Goal: Task Accomplishment & Management: Use online tool/utility

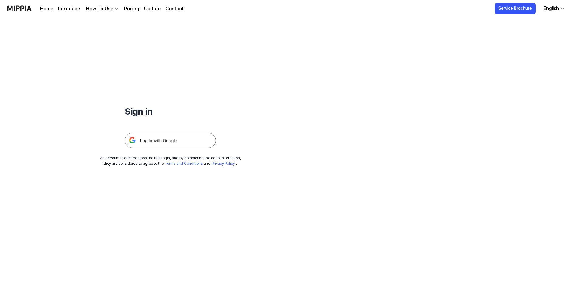
click at [163, 140] on img at bounding box center [170, 140] width 91 height 15
click at [192, 142] on img at bounding box center [170, 140] width 91 height 15
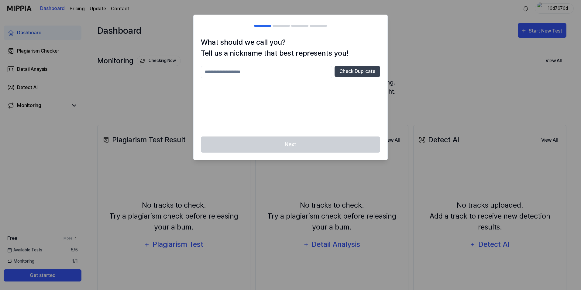
click at [276, 78] on input "text" at bounding box center [266, 72] width 131 height 12
click at [350, 69] on button "Check Duplicate" at bounding box center [358, 71] width 46 height 11
click at [244, 73] on input "***" at bounding box center [266, 72] width 131 height 12
type input "****"
click at [351, 72] on button "Check Duplicate" at bounding box center [358, 71] width 46 height 11
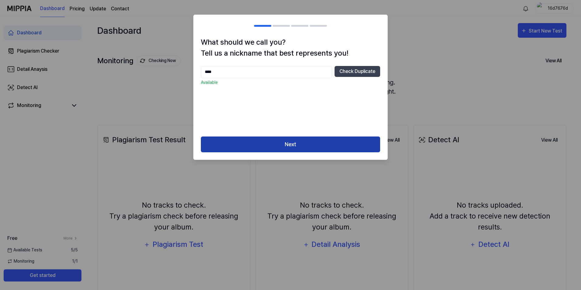
click at [294, 143] on button "Next" at bounding box center [290, 145] width 179 height 16
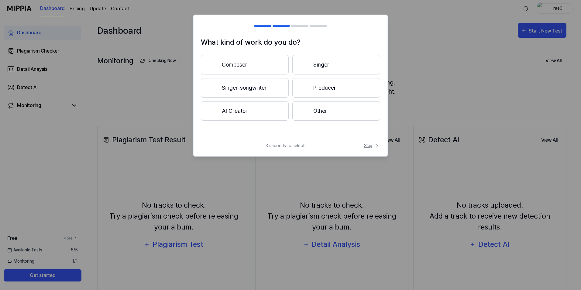
click at [377, 147] on icon at bounding box center [378, 145] width 2 height 3
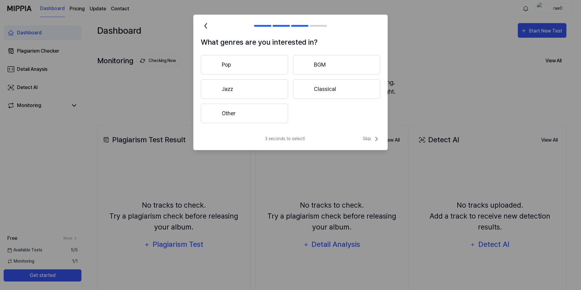
click at [372, 144] on div "3 seconds to select! Skip" at bounding box center [291, 142] width 194 height 15
click at [367, 140] on span "Skip" at bounding box center [371, 138] width 17 height 7
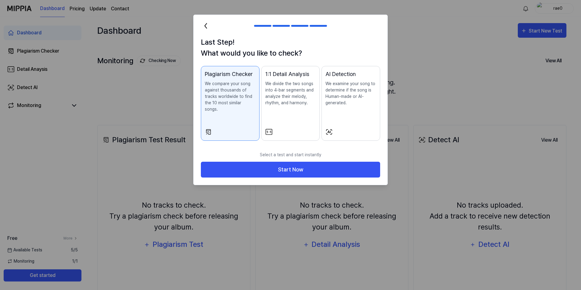
click at [367, 139] on div "Last Step! What would you like to check? Plagiarism Checker We compare your son…" at bounding box center [291, 92] width 194 height 111
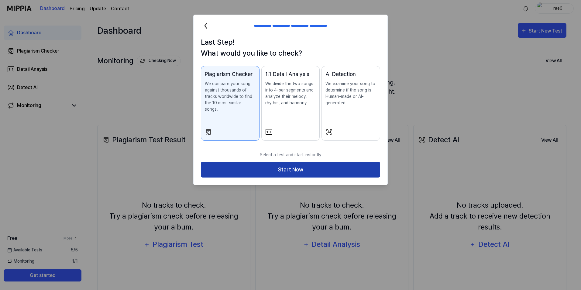
click at [298, 169] on button "Start Now" at bounding box center [290, 170] width 179 height 16
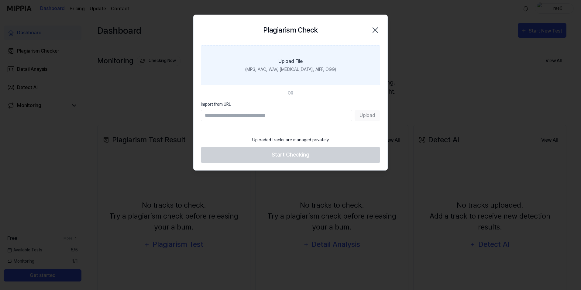
click at [275, 75] on label "Upload File (MP3, AAC, WAV, FLAC, AIFF, OGG)" at bounding box center [290, 65] width 179 height 40
click at [0, 0] on input "Upload File (MP3, AAC, WAV, FLAC, AIFF, OGG)" at bounding box center [0, 0] width 0 height 0
click at [278, 69] on div "(MP3, AAC, WAV, FLAC, AIFF, OGG)" at bounding box center [290, 69] width 91 height 6
click at [0, 0] on input "Upload File (MP3, AAC, WAV, FLAC, AIFF, OGG)" at bounding box center [0, 0] width 0 height 0
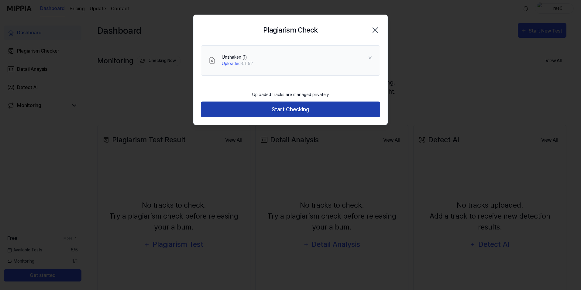
click at [254, 114] on button "Start Checking" at bounding box center [290, 110] width 179 height 16
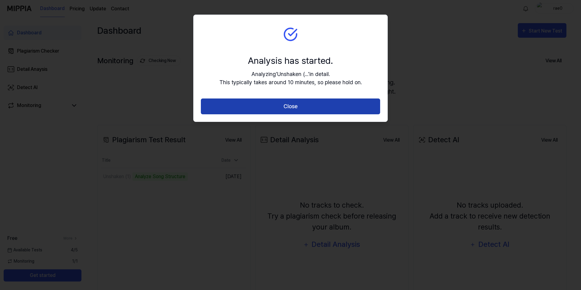
click at [254, 104] on button "Close" at bounding box center [290, 107] width 179 height 16
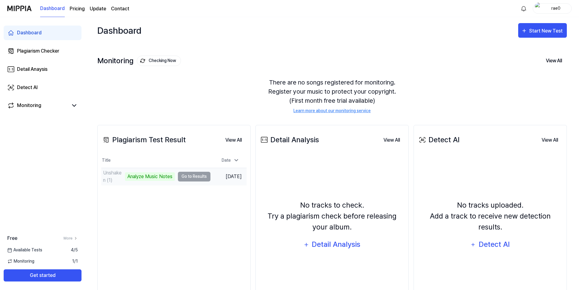
click at [199, 175] on td "Unshaken (1) Analyze Music Notes Go to Results" at bounding box center [155, 176] width 109 height 17
click at [198, 176] on td "Unshaken (1) Analyze Music Notes Go to Results" at bounding box center [155, 176] width 109 height 17
click at [187, 178] on td "Unshaken (1) Analyze Music Notes Go to Results" at bounding box center [155, 176] width 109 height 17
click at [187, 177] on td "Unshaken (1) Analyze Music Notes Go to Results" at bounding box center [155, 176] width 109 height 17
drag, startPoint x: 187, startPoint y: 177, endPoint x: 157, endPoint y: 176, distance: 29.8
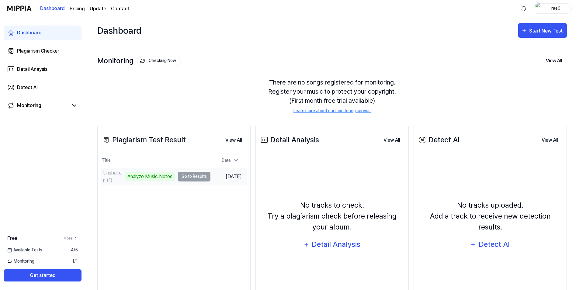
click at [157, 176] on div "Analyze Music Notes" at bounding box center [150, 176] width 50 height 9
click at [46, 57] on link "Plagiarism Checker" at bounding box center [43, 51] width 78 height 15
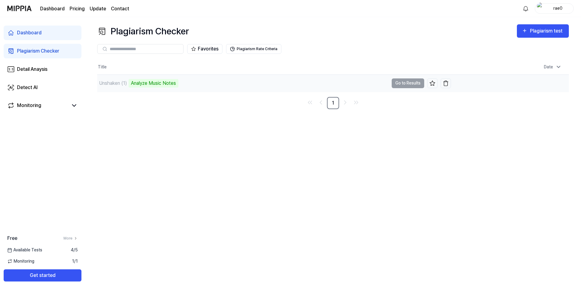
click at [407, 83] on td "Unshaken (1) Analyze Music Notes Go to Results" at bounding box center [274, 83] width 354 height 17
click at [406, 82] on td "Unshaken (1) 32% Go to Results" at bounding box center [274, 83] width 354 height 17
click at [479, 81] on td "Aug 13, 2025, 2:08 PM" at bounding box center [510, 82] width 118 height 17
click at [221, 82] on div "Unshaken (1) 36%" at bounding box center [243, 83] width 292 height 17
click at [220, 82] on div "Unshaken (1) 36%" at bounding box center [243, 83] width 292 height 17
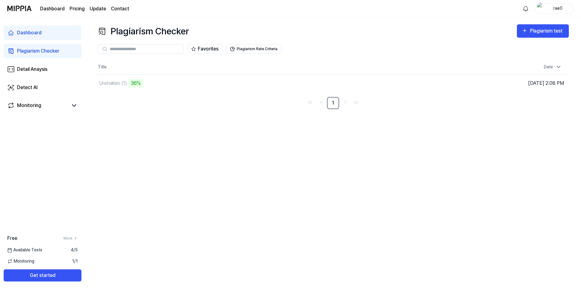
click at [174, 134] on div "Plagiarism Checker Plagiarism test Plagiarism Checker Detail Analysis Detect AI…" at bounding box center [333, 153] width 496 height 273
click at [125, 112] on div "Plagiarism Checker Plagiarism test Plagiarism Checker Detail Analysis Detect AI…" at bounding box center [333, 153] width 496 height 273
click at [402, 81] on button "Go to Results" at bounding box center [408, 83] width 33 height 10
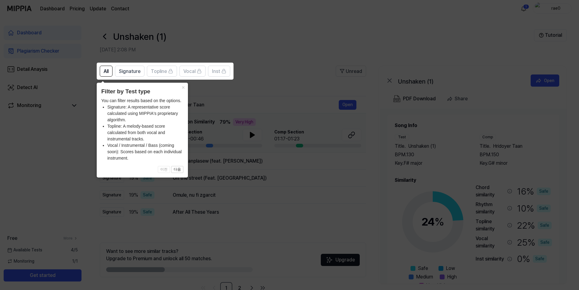
click at [282, 214] on icon at bounding box center [290, 145] width 581 height 290
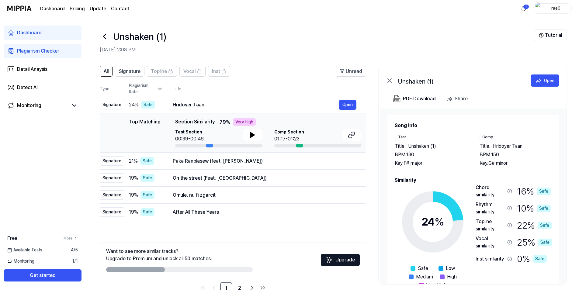
click at [107, 41] on icon at bounding box center [105, 37] width 10 height 10
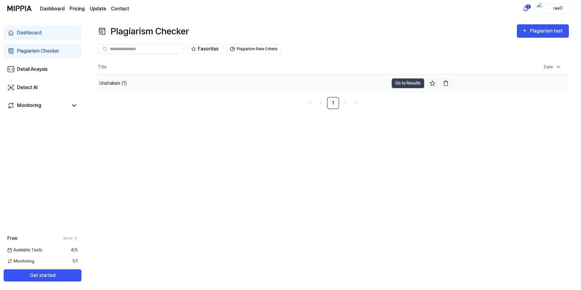
click at [156, 81] on div "Unshaken (1)" at bounding box center [243, 83] width 292 height 17
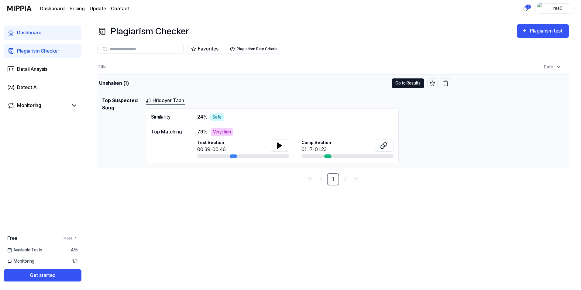
click at [405, 86] on button "Go to Results" at bounding box center [408, 83] width 33 height 10
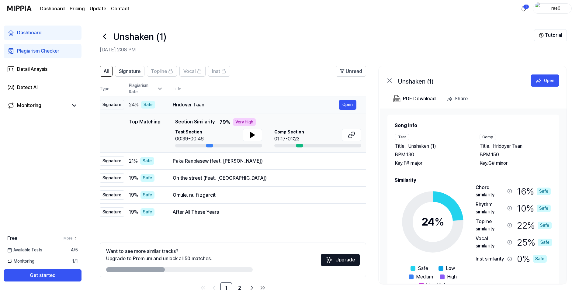
click at [284, 109] on div "Hridoyer Taan Open" at bounding box center [265, 105] width 184 height 10
click at [292, 61] on div "All Signature Topline Vocal Inst Unread All Signature Topline Vocal Inst Type P…" at bounding box center [332, 183] width 494 height 247
click at [157, 87] on icon at bounding box center [160, 89] width 6 height 6
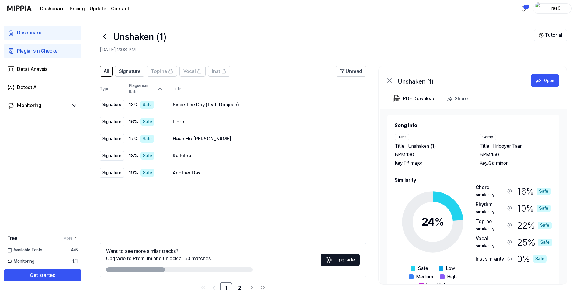
drag, startPoint x: 260, startPoint y: 34, endPoint x: 268, endPoint y: 29, distance: 9.1
click at [260, 34] on div "Unshaken (1)" at bounding box center [317, 36] width 434 height 15
